Goal: Information Seeking & Learning: Learn about a topic

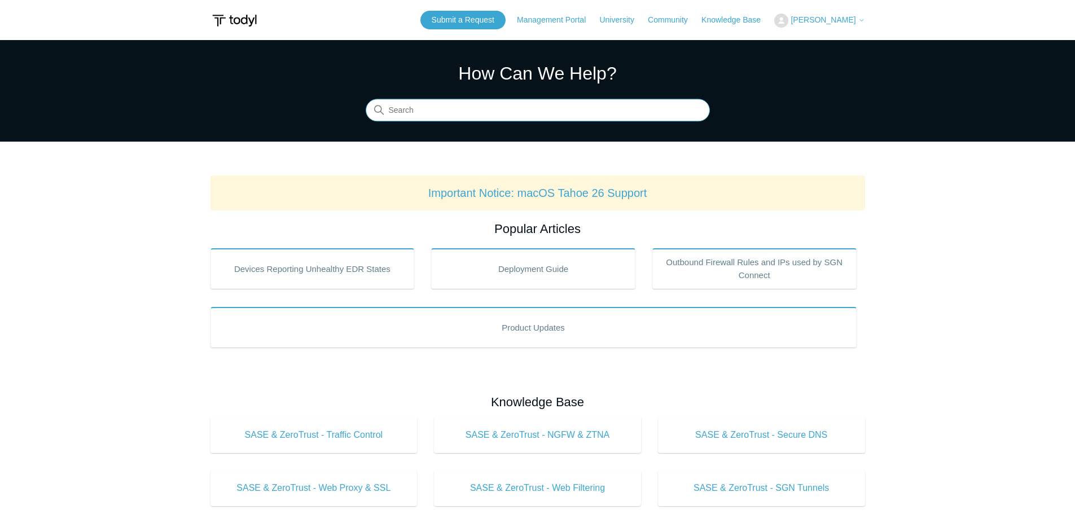
click at [428, 100] on input "Search" at bounding box center [538, 110] width 344 height 23
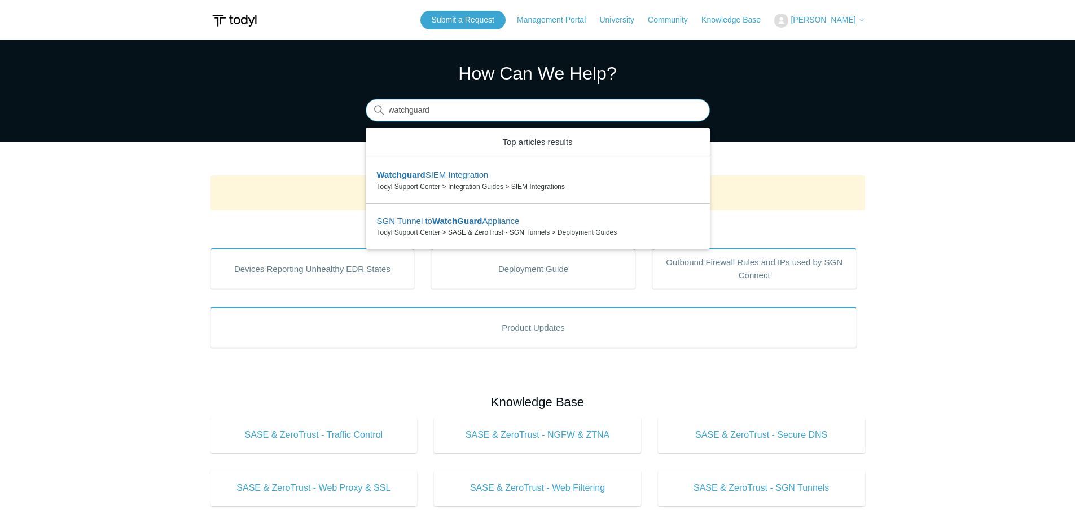
type input "watchguard"
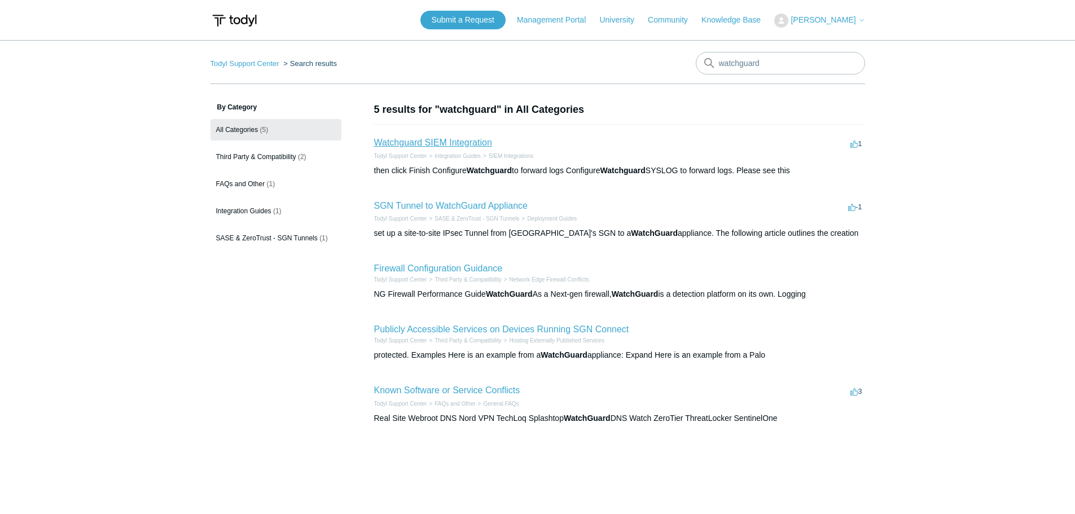
click at [422, 145] on link "Watchguard SIEM Integration" at bounding box center [433, 143] width 118 height 10
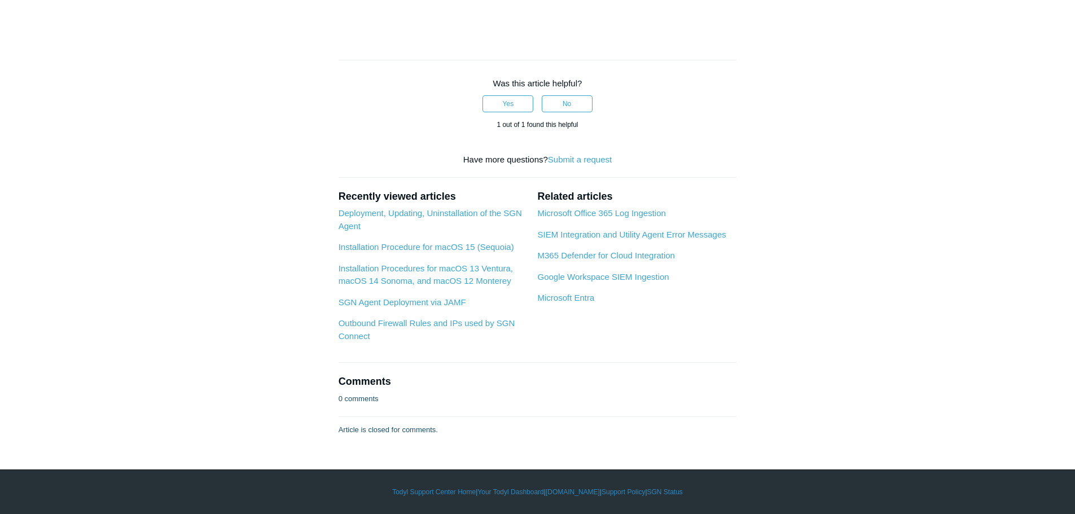
scroll to position [3837, 0]
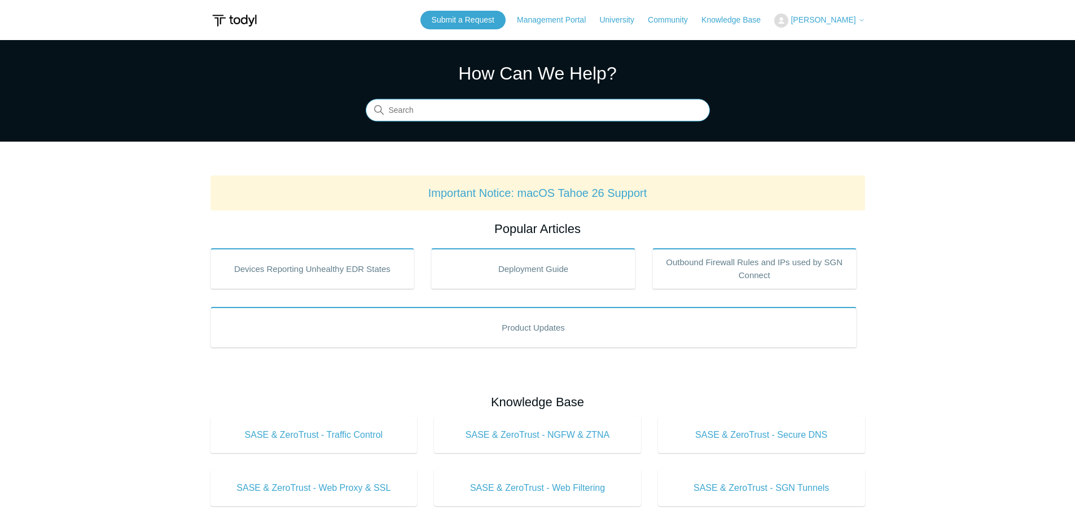
click at [465, 111] on input "Search" at bounding box center [538, 110] width 344 height 23
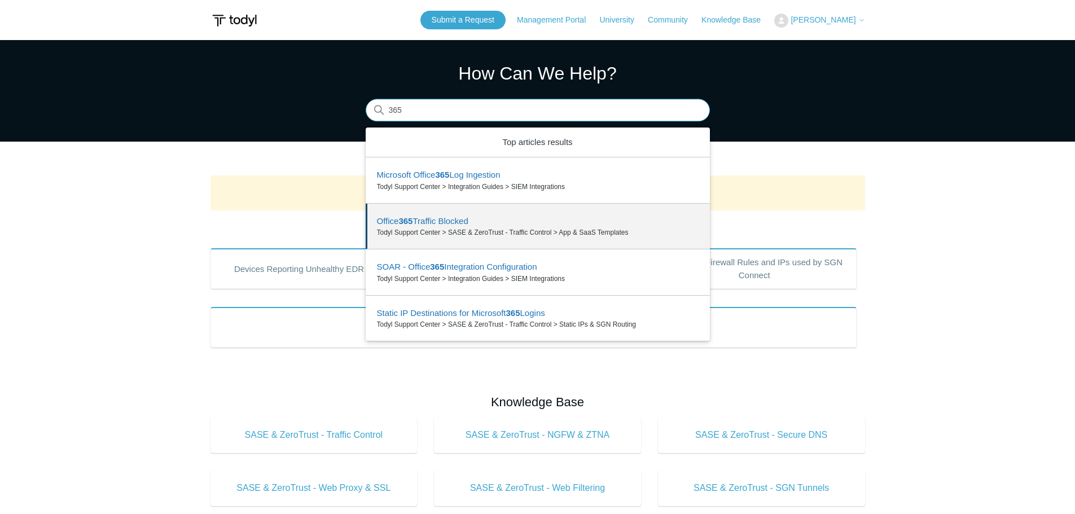
type input "365"
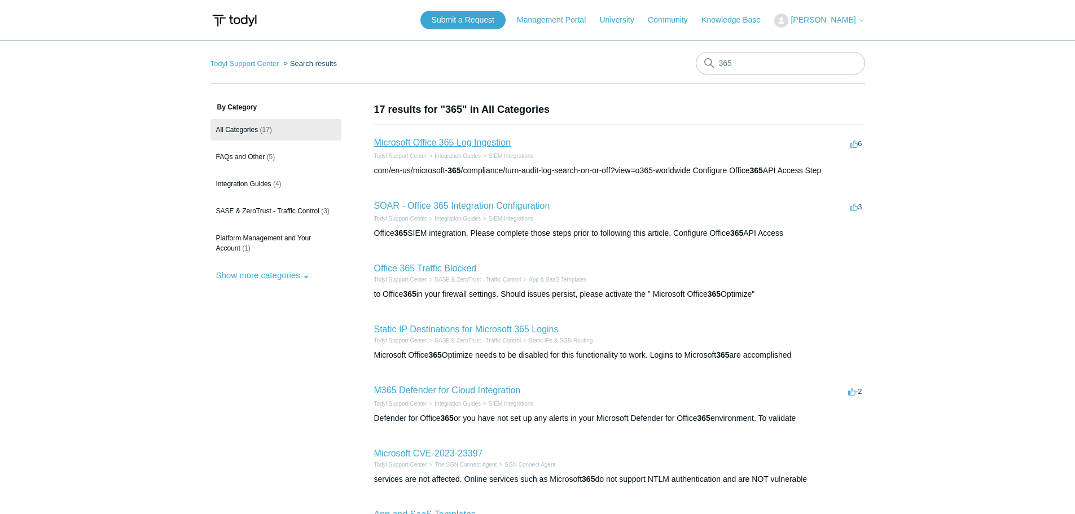
click at [463, 142] on link "Microsoft Office 365 Log Ingestion" at bounding box center [442, 143] width 137 height 10
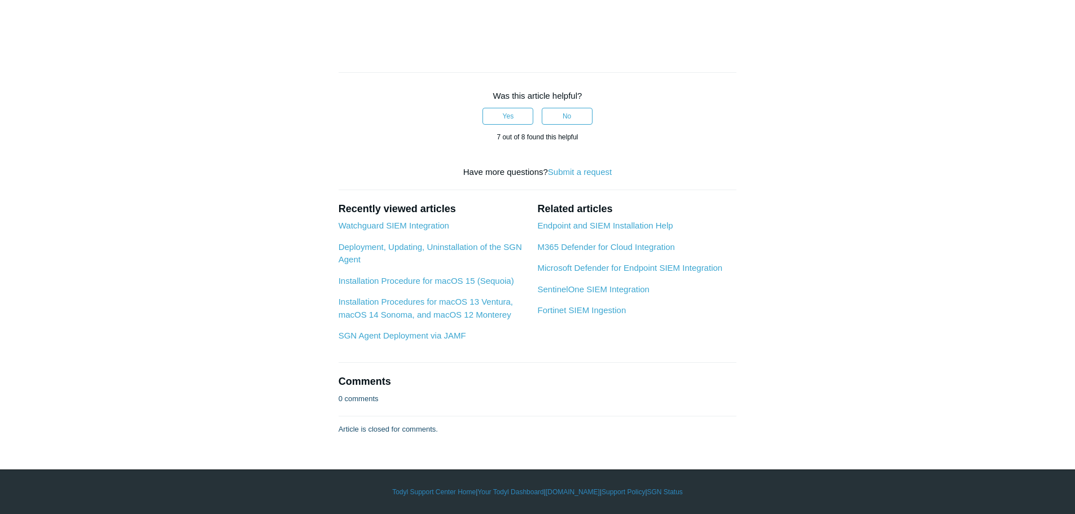
scroll to position [4232, 0]
